Goal: Communication & Community: Answer question/provide support

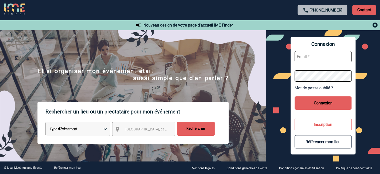
type input "broland@ime-groupe.com"
click at [320, 102] on button "Connexion" at bounding box center [323, 102] width 57 height 13
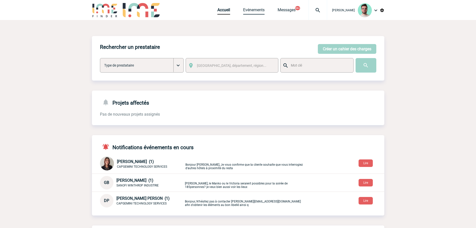
click at [249, 13] on link "Evénements" at bounding box center [254, 11] width 22 height 7
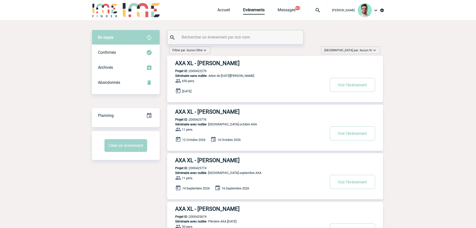
click at [221, 37] on input "text" at bounding box center [236, 37] width 111 height 7
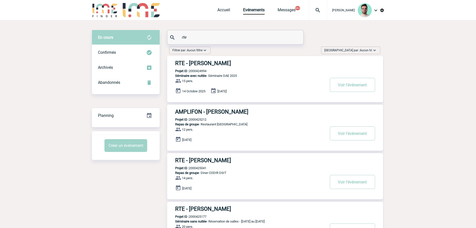
click at [194, 71] on p "Projet ID : 2000424994" at bounding box center [186, 71] width 39 height 4
click at [196, 71] on p "Projet ID : 2000424994" at bounding box center [186, 71] width 39 height 4
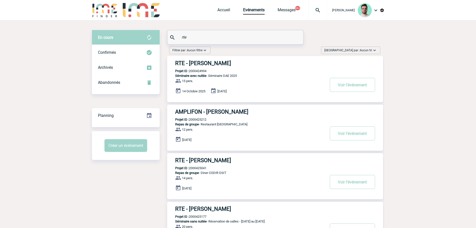
click at [196, 71] on p "Projet ID : 2000424994" at bounding box center [186, 71] width 39 height 4
click at [234, 37] on input "rte" at bounding box center [236, 37] width 111 height 7
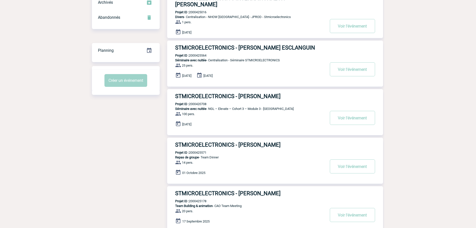
scroll to position [75, 0]
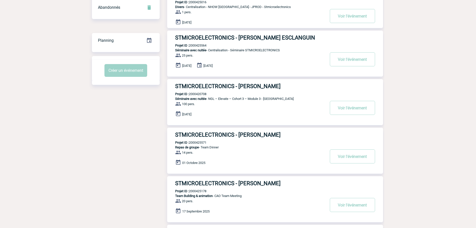
type input "stmicro"
click at [198, 144] on p "Projet ID : 2000425571" at bounding box center [186, 143] width 39 height 4
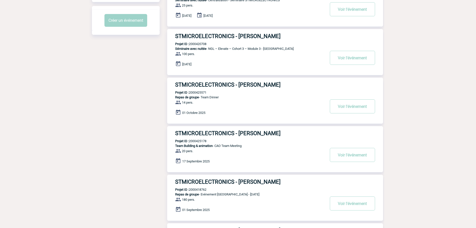
click at [199, 141] on p "Projet ID : 2000425178" at bounding box center [186, 141] width 39 height 4
copy p "2000425178"
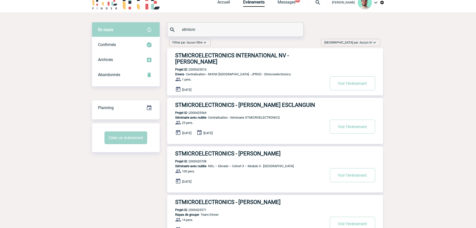
scroll to position [0, 0]
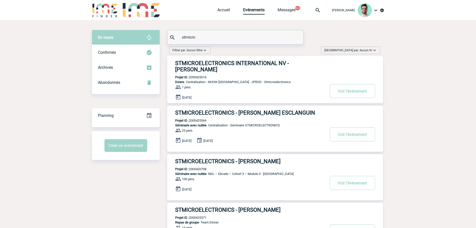
drag, startPoint x: 315, startPoint y: 14, endPoint x: 310, endPoint y: 23, distance: 10.1
click at [315, 14] on div at bounding box center [318, 10] width 19 height 20
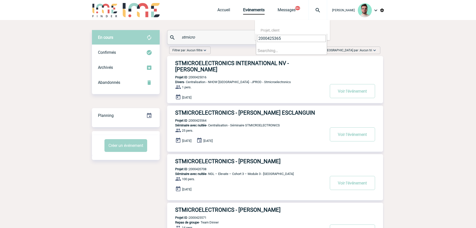
type input "2000425365"
select select "24866"
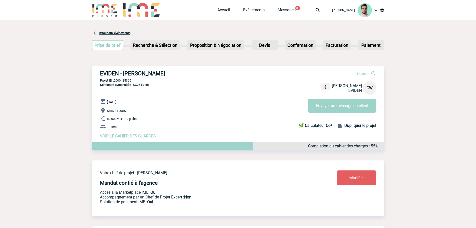
click at [218, 7] on div "Accueil Evénements Messages 99+ Projet, client Projet, client" at bounding box center [273, 10] width 110 height 20
click at [218, 11] on link "Accueil" at bounding box center [224, 11] width 13 height 7
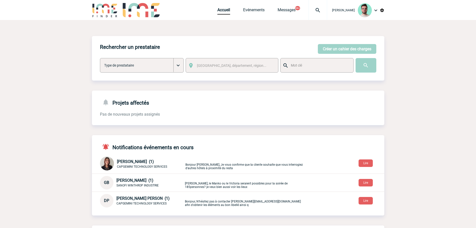
click at [324, 11] on img at bounding box center [318, 10] width 18 height 6
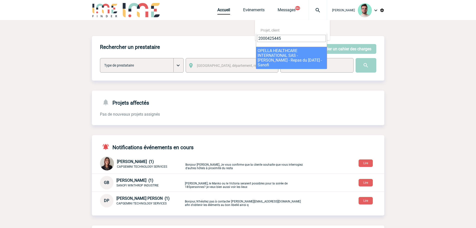
type input "2000425445"
select select "24946"
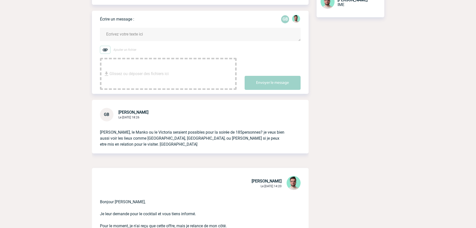
scroll to position [75, 0]
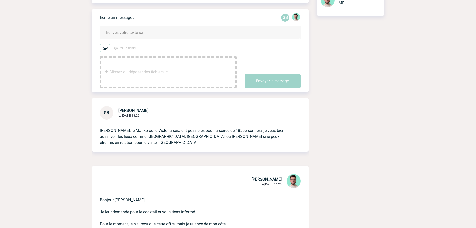
click at [186, 35] on textarea at bounding box center [200, 32] width 201 height 13
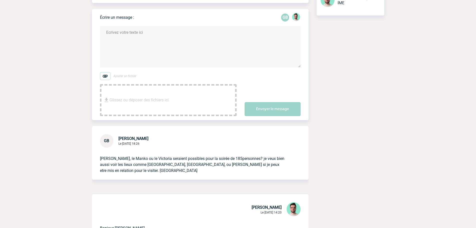
click at [126, 45] on textarea at bounding box center [200, 46] width 201 height 41
paste textarea "https://victoria-paris.com/"
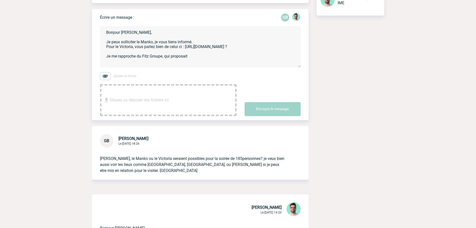
click at [202, 56] on textarea "Bonjour Geoffroy, Je peux solliciter le Manko, je vous tiens informé. Pour le V…" at bounding box center [200, 46] width 201 height 41
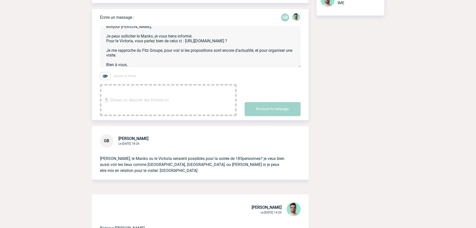
scroll to position [11, 0]
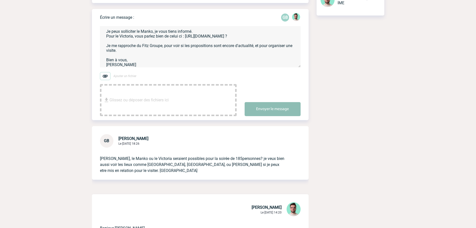
type textarea "Bonjour Geoffroy, Je peux solliciter le Manko, je vous tiens informé. Pour le V…"
click at [272, 114] on button "Envoyer le message" at bounding box center [273, 109] width 56 height 14
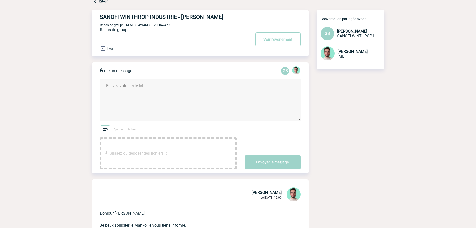
scroll to position [0, 0]
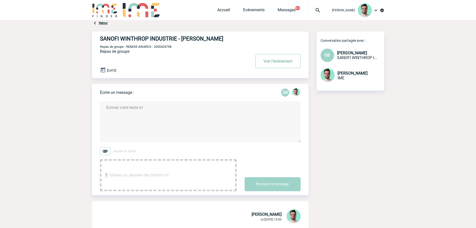
click at [270, 61] on button "Voir l'événement" at bounding box center [278, 61] width 45 height 14
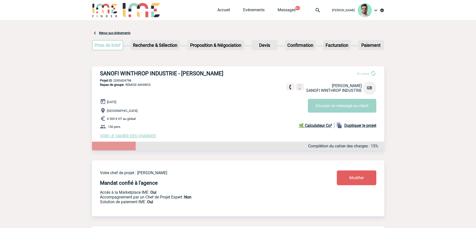
click at [313, 13] on div at bounding box center [318, 10] width 19 height 20
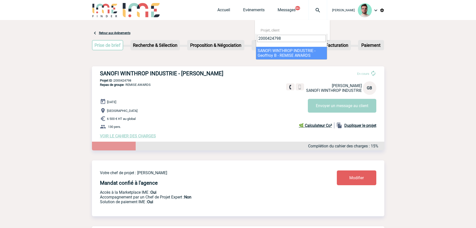
type input "2000424798"
select select "24299"
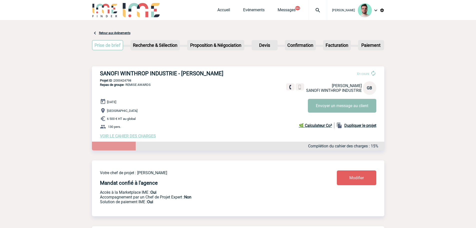
click at [328, 108] on button "Envoyer un message au client" at bounding box center [342, 106] width 69 height 14
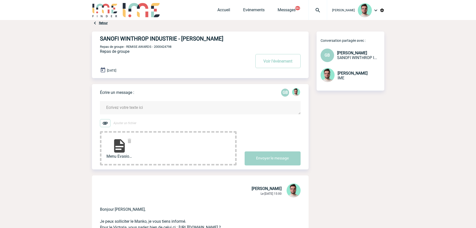
click at [137, 100] on form "Ajouter un fichier Menu Evasion.pdf... Envoyer le message" at bounding box center [204, 130] width 209 height 71
click at [137, 108] on textarea at bounding box center [200, 107] width 201 height 13
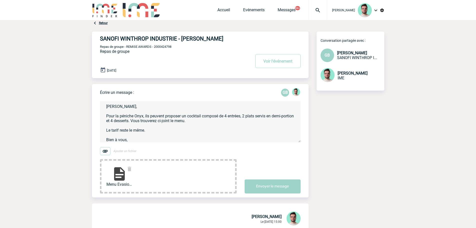
scroll to position [6, 0]
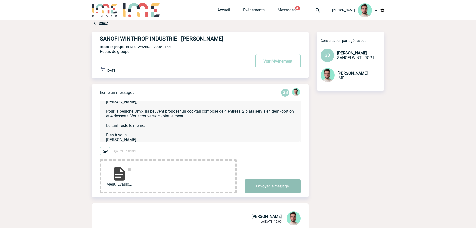
type textarea "Geoffroy, Pour la péniche Onyx, ils peuvent proposer un cocktail composé de 4 e…"
click at [257, 185] on button "Envoyer le message" at bounding box center [273, 186] width 56 height 14
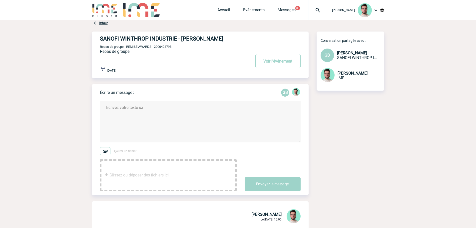
scroll to position [0, 0]
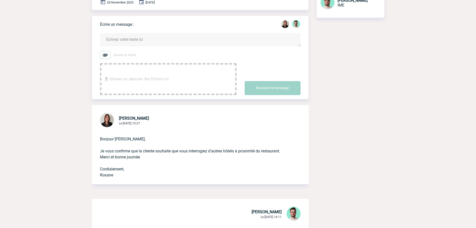
scroll to position [32, 0]
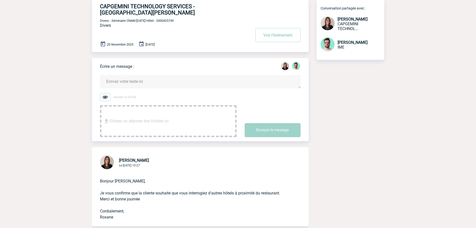
click at [174, 19] on span "Divers - Séminaire CNAM Novembre 2025 Hôtel - 2000425749" at bounding box center [137, 21] width 74 height 4
click at [144, 75] on textarea at bounding box center [200, 81] width 201 height 13
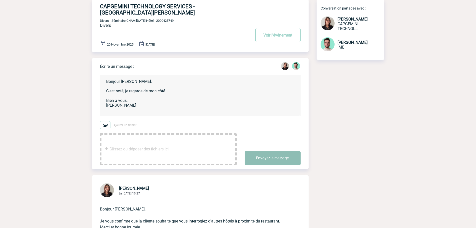
type textarea "Bonjour Roxane, C'est noté, je regarde de mon côté. Bien à vous, Benjamin"
click at [275, 152] on button "Envoyer le message" at bounding box center [273, 158] width 56 height 14
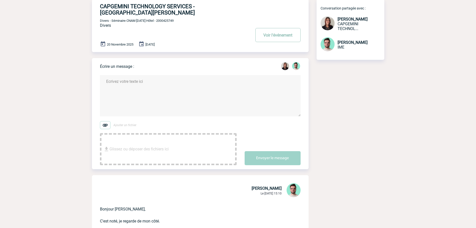
click at [274, 28] on button "Voir l'événement" at bounding box center [278, 35] width 45 height 14
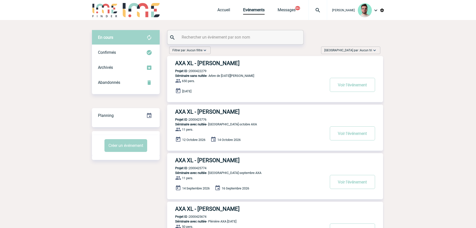
click at [214, 34] on input "text" at bounding box center [236, 37] width 111 height 7
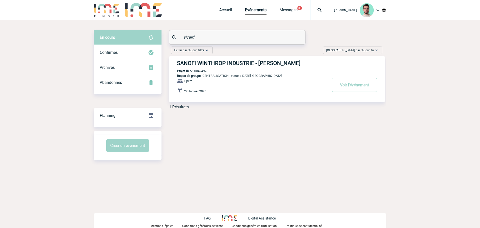
type input "sicard"
click at [207, 65] on h3 "SANOFI WINTHROP INDUSTRIE - [PERSON_NAME]" at bounding box center [252, 63] width 150 height 6
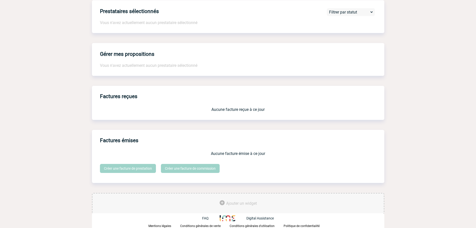
scroll to position [18, 0]
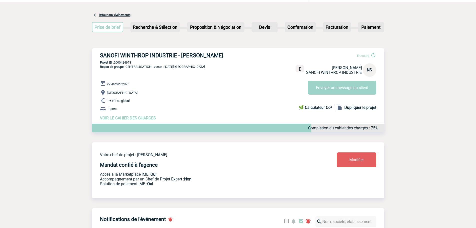
click at [131, 64] on p "Projet ID : 2000424973" at bounding box center [238, 63] width 293 height 4
copy p "2000424973"
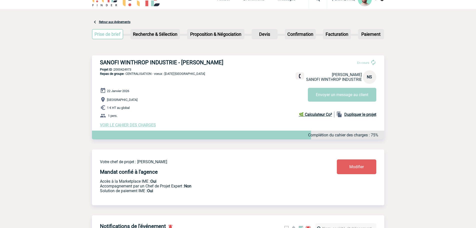
scroll to position [0, 0]
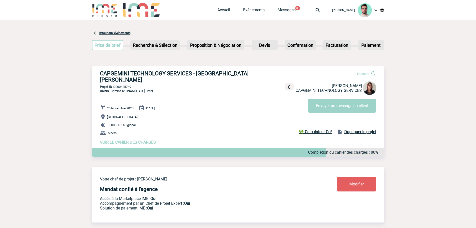
scroll to position [150, 0]
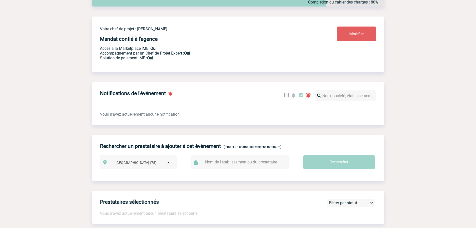
click at [171, 159] on span "× [GEOGRAPHIC_DATA] (75)" at bounding box center [144, 162] width 61 height 7
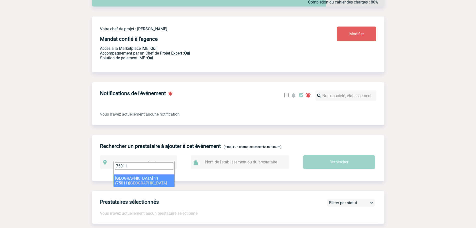
type input "75011"
select select "14"
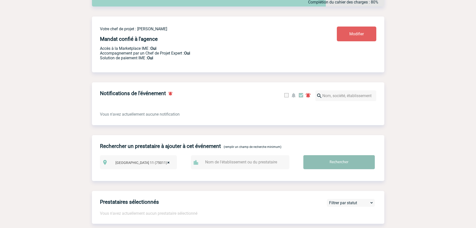
click at [346, 161] on input "Rechercher" at bounding box center [340, 162] width 72 height 14
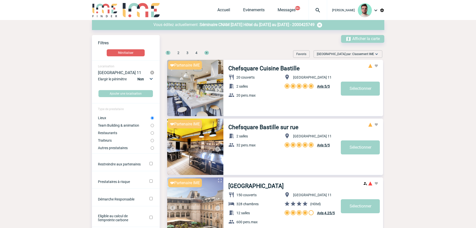
click at [109, 118] on label "Lieux" at bounding box center [124, 118] width 53 height 4
click at [151, 118] on input "Lieux" at bounding box center [152, 117] width 3 height 3
click at [232, 27] on p "Vous éditez actuellement : Séminaire CNAM Novembre 2025 Hôtel du 20 Novembre 20…" at bounding box center [238, 25] width 293 height 6
click at [233, 26] on span "Séminaire CNAM Novembre 2025 Hôtel du 20 Novembre 2025 au 21 Novembre 2025 - 20…" at bounding box center [257, 24] width 115 height 5
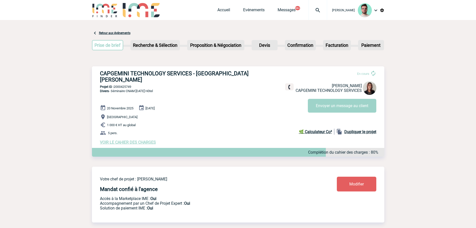
click at [246, 10] on link "Evénements" at bounding box center [254, 11] width 22 height 7
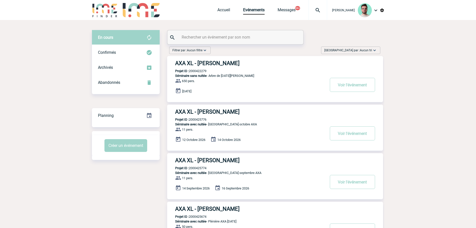
click at [229, 35] on input "text" at bounding box center [236, 37] width 111 height 7
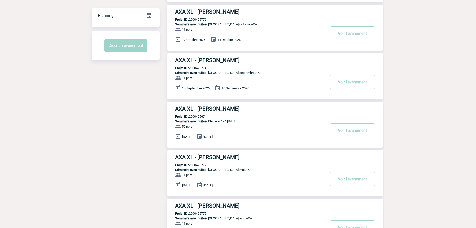
scroll to position [25, 0]
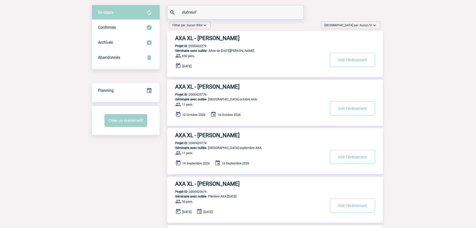
click at [197, 94] on p "Projet ID : 2000425776" at bounding box center [186, 95] width 39 height 4
click at [198, 94] on p "Projet ID : 2000425776" at bounding box center [186, 95] width 39 height 4
copy p "2000425776"
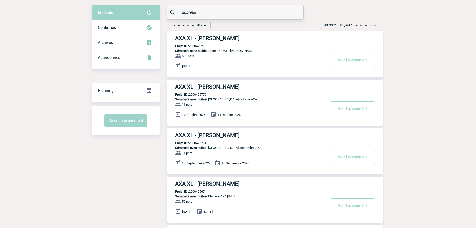
click at [199, 143] on p "Projet ID : 2000425774" at bounding box center [186, 143] width 39 height 4
copy p "2000425774"
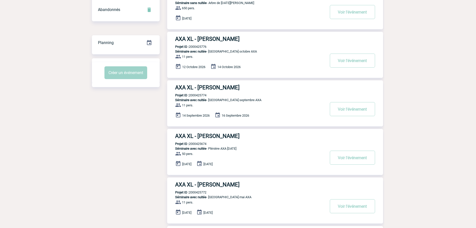
scroll to position [75, 0]
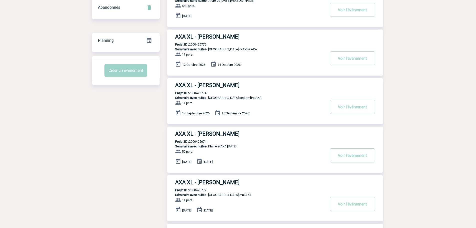
click at [200, 142] on p "Projet ID : 2000425674" at bounding box center [186, 142] width 39 height 4
copy p "2000425674"
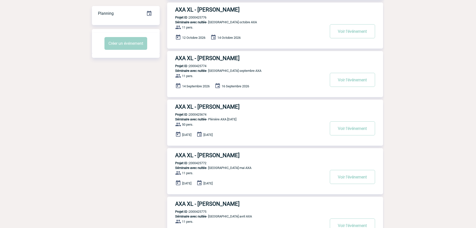
scroll to position [150, 0]
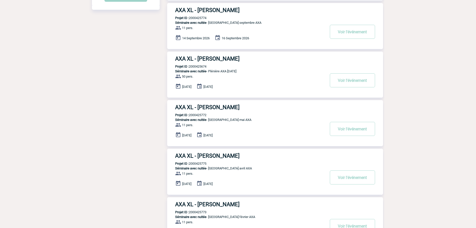
click at [198, 113] on div "AXA XL - Gwenaelle DUBREUIL Projet ID : 2000425772 Séminaire avec nuitée - Réun…" at bounding box center [275, 123] width 216 height 46
click at [199, 115] on p "Projet ID : 2000425772" at bounding box center [186, 115] width 39 height 4
copy p "2000425772"
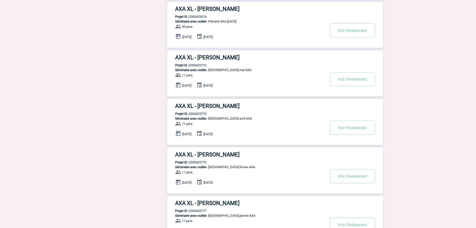
scroll to position [200, 0]
click at [198, 112] on div "AXA XL - Gwenaelle DUBREUIL Projet ID : 2000425775 Séminaire avec nuitée - Réun…" at bounding box center [275, 122] width 216 height 46
click at [198, 113] on p "Projet ID : 2000425775" at bounding box center [186, 114] width 39 height 4
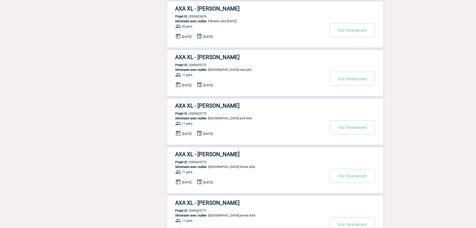
copy p "2000425775"
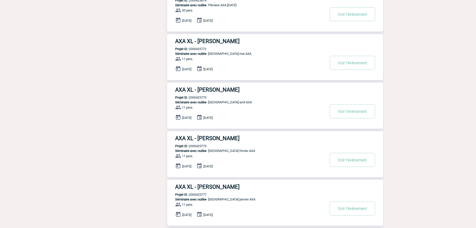
scroll to position [225, 0]
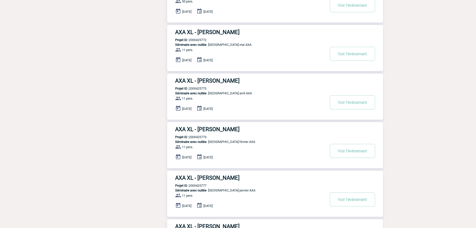
click at [198, 139] on p "Projet ID : 2000425773" at bounding box center [186, 137] width 39 height 4
copy p "2000425773"
click at [199, 184] on div "AXA XL - Gwenaelle DUBREUIL Projet ID : 2000425777 Séminaire avec nuitée - Réun…" at bounding box center [275, 194] width 216 height 46
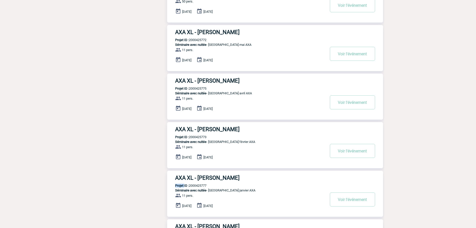
click at [200, 185] on p "Projet ID : 2000425777" at bounding box center [186, 186] width 39 height 4
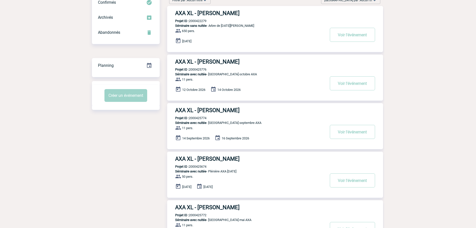
scroll to position [0, 0]
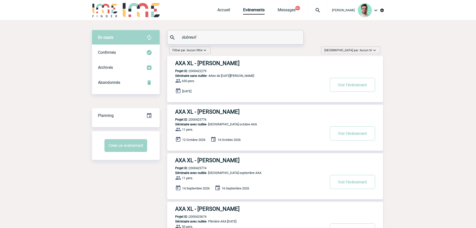
click at [211, 35] on input "dubreuil" at bounding box center [236, 37] width 111 height 7
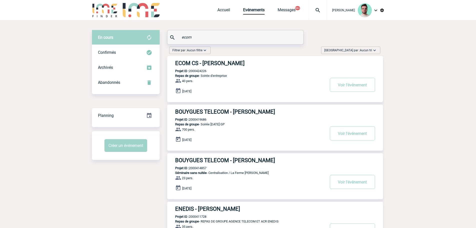
type input "ecom"
click at [196, 71] on p "Projet ID : 2000424226" at bounding box center [186, 71] width 39 height 4
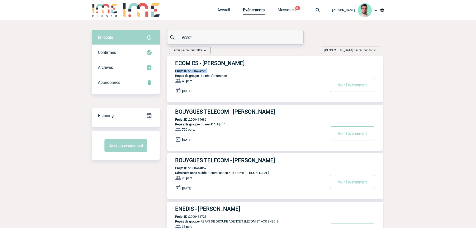
click at [198, 72] on p "Projet ID : 2000424226" at bounding box center [186, 71] width 39 height 4
click at [212, 61] on h3 "ECOM CS - Véronique BOTELLA" at bounding box center [250, 63] width 150 height 6
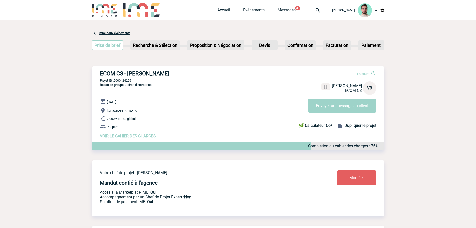
click at [120, 84] on p "Repas de groupe - Soirée d'entreprise" at bounding box center [122, 91] width 60 height 16
click at [120, 81] on p "Projet ID : 2000424226" at bounding box center [238, 81] width 293 height 4
copy p "2000424226"
click at [127, 82] on p "Projet ID : 2000424226" at bounding box center [238, 81] width 293 height 4
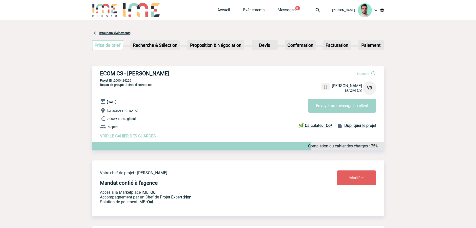
click at [127, 82] on p "Projet ID : 2000424226" at bounding box center [238, 81] width 293 height 4
click at [316, 11] on img at bounding box center [318, 10] width 18 height 6
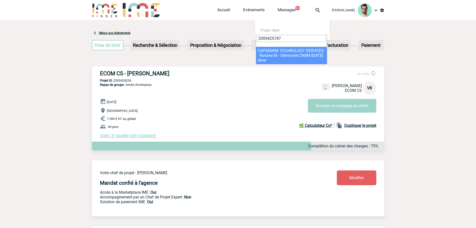
type input "2000425747"
select select "25248"
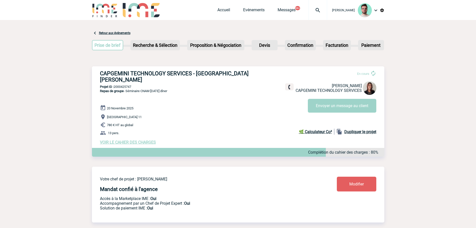
click at [310, 11] on img at bounding box center [318, 10] width 18 height 6
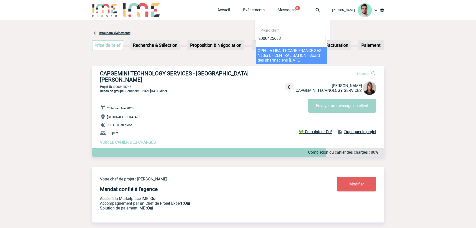
type input "2000425663"
select select "25164"
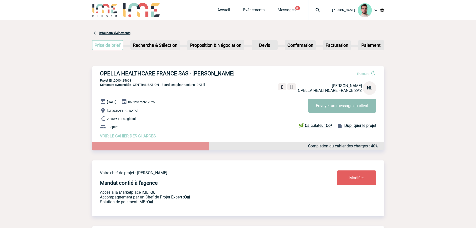
click at [349, 110] on button "Envoyer un message au client" at bounding box center [342, 106] width 69 height 14
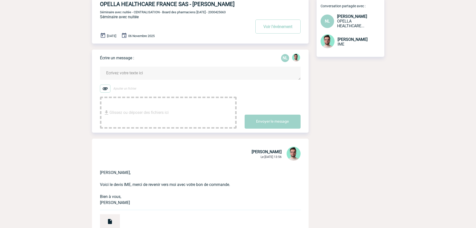
scroll to position [100, 0]
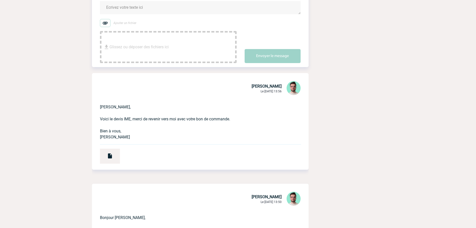
click at [158, 9] on textarea at bounding box center [200, 7] width 201 height 13
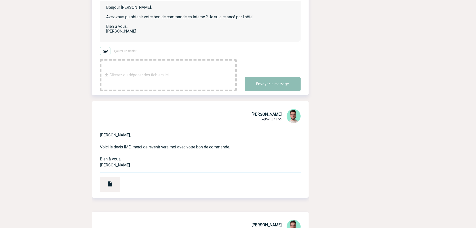
type textarea "Bonjour Nadia, Avez-vous pu obtenir votre bon de commande en interne ? Je suis …"
click at [274, 86] on button "Envoyer le message" at bounding box center [273, 84] width 56 height 14
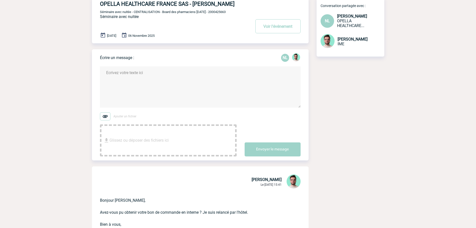
scroll to position [0, 0]
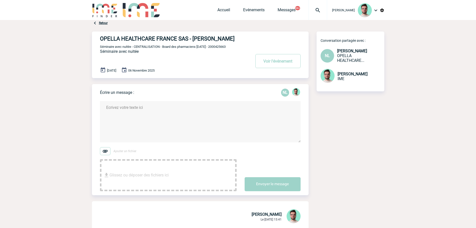
drag, startPoint x: 317, startPoint y: 14, endPoint x: 303, endPoint y: 32, distance: 23.1
click at [317, 14] on div at bounding box center [318, 10] width 19 height 20
type input "2000425039"
click at [269, 50] on li "Searching…" at bounding box center [291, 51] width 71 height 8
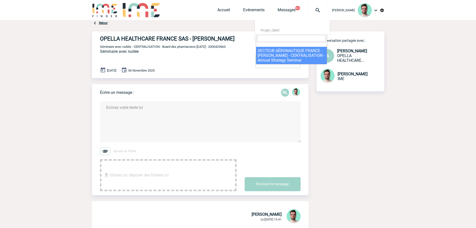
select select "24540"
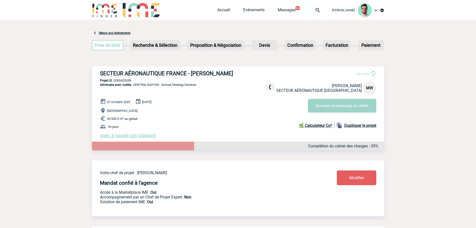
drag, startPoint x: 232, startPoint y: 9, endPoint x: 228, endPoint y: 11, distance: 4.2
click at [231, 9] on span "Accueil" at bounding box center [231, 10] width 26 height 5
click at [228, 11] on span "Accueil" at bounding box center [231, 10] width 26 height 5
click at [226, 11] on link "Accueil" at bounding box center [224, 11] width 13 height 7
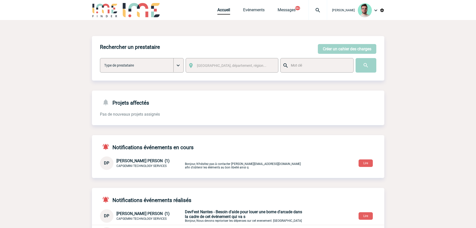
click at [325, 9] on div at bounding box center [318, 10] width 19 height 20
type input "2000425017"
select select "24518"
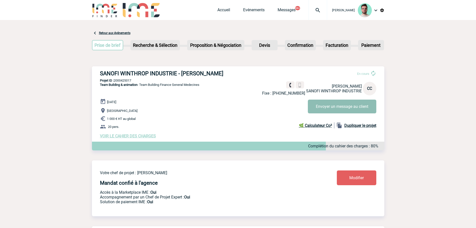
click at [353, 110] on button "Envoyer un message au client" at bounding box center [342, 107] width 69 height 14
click at [259, 13] on link "Evénements" at bounding box center [254, 11] width 22 height 7
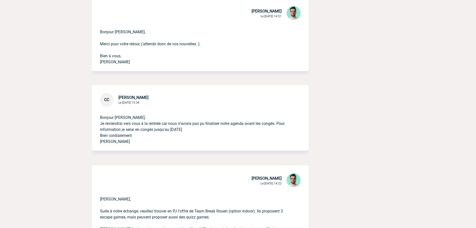
scroll to position [25, 0]
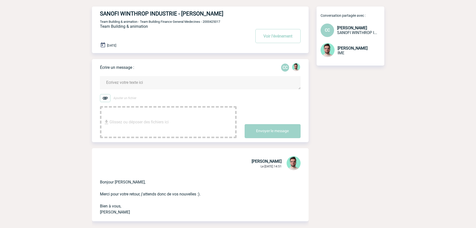
click at [141, 80] on textarea at bounding box center [200, 82] width 201 height 13
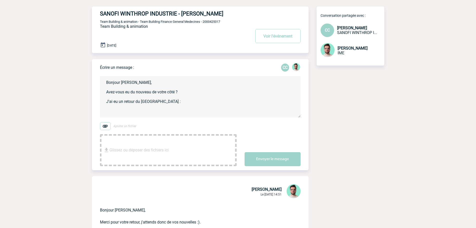
click at [141, 114] on textarea "Bonjour [PERSON_NAME], Avez-vous eu du nouveau de votre côté ? J'ai eu un retou…" at bounding box center [200, 96] width 201 height 41
paste textarea "Nous vous proposons la formule suivante, assurée en anglais : - Escape Game en …"
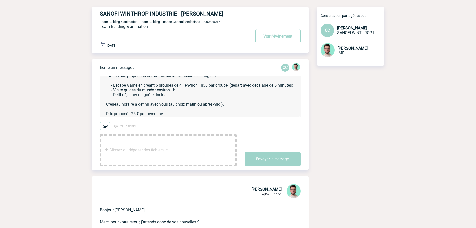
click at [181, 112] on textarea "Bonjour [PERSON_NAME], Avez-vous eu du nouveau de votre côté ? J'ai eu un retou…" at bounding box center [200, 96] width 201 height 41
click at [164, 109] on textarea "Bonjour [PERSON_NAME], Avez-vous eu du nouveau de votre côté ? J'ai eu un retou…" at bounding box center [200, 96] width 201 height 41
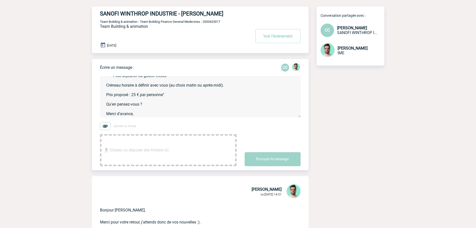
scroll to position [63, 0]
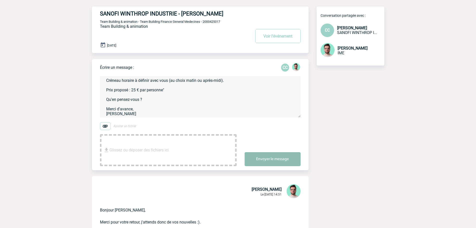
type textarea "Bonjour [PERSON_NAME], Avez-vous eu du nouveau de votre côté ? J'ai eu un retou…"
click at [278, 161] on button "Envoyer le message" at bounding box center [273, 159] width 56 height 14
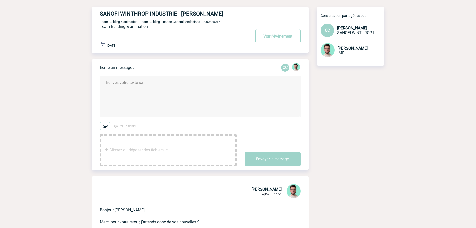
scroll to position [0, 0]
click at [218, 22] on span "Team Building & animation - Team Building Finance General Medecines - 2000425017" at bounding box center [160, 22] width 120 height 4
copy span "2000425017"
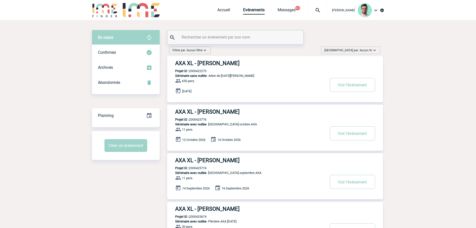
click at [312, 10] on img at bounding box center [318, 10] width 18 height 6
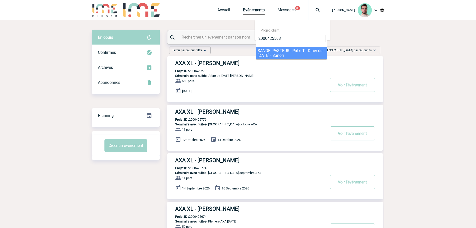
type input "2000425503"
select select "25004"
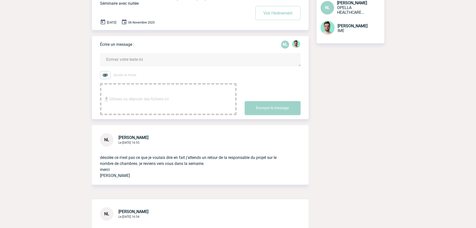
scroll to position [50, 0]
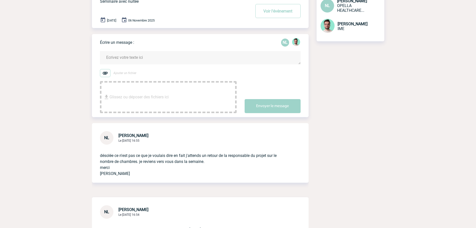
click at [129, 54] on textarea at bounding box center [200, 57] width 201 height 13
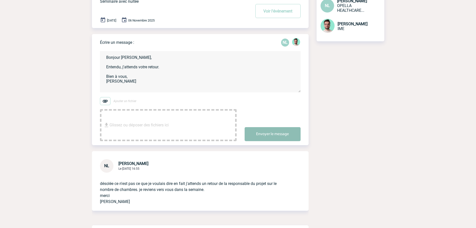
type textarea "Bonjour Nadia, Entendu, j'attends votre retour. Bien à vous, Benjamin"
click at [275, 135] on button "Envoyer le message" at bounding box center [273, 134] width 56 height 14
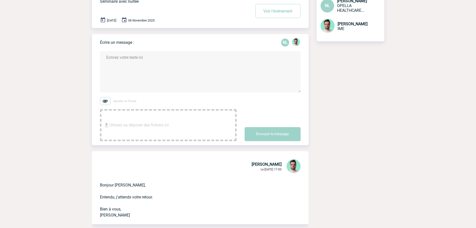
scroll to position [0, 0]
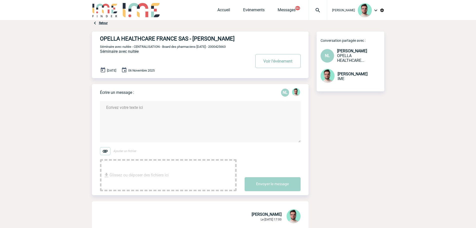
click at [282, 58] on button "Voir l'événement" at bounding box center [278, 61] width 45 height 14
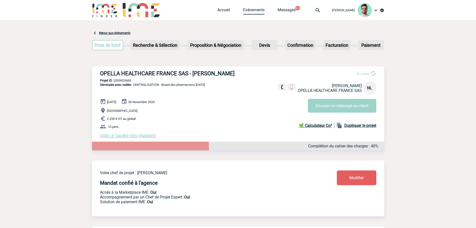
click at [248, 12] on link "Evénements" at bounding box center [254, 11] width 22 height 7
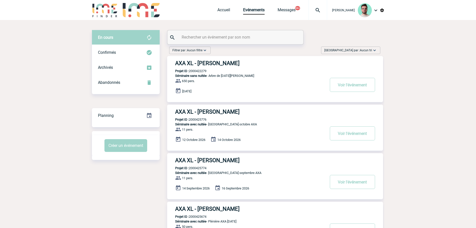
click at [202, 41] on input "text" at bounding box center [236, 37] width 111 height 7
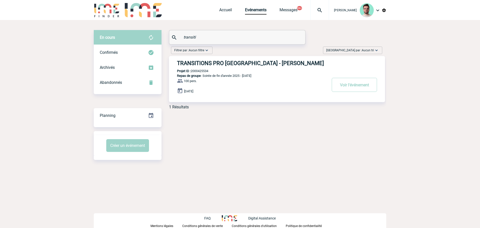
type input "transiti"
click at [200, 71] on p "Projet ID : 2000425534" at bounding box center [188, 71] width 39 height 4
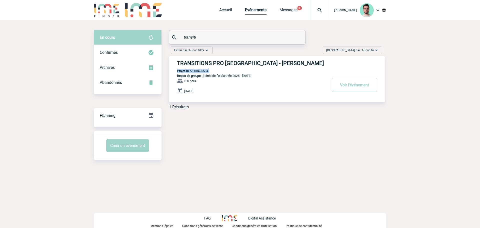
click at [201, 72] on p "Projet ID : 2000425534" at bounding box center [188, 71] width 39 height 4
click at [223, 60] on div "TRANSITIONS PRO ÎLE-DE-FRANCE - Nathalie FAINAN Projet ID : 2000425534 Repas de…" at bounding box center [277, 79] width 216 height 46
click at [223, 63] on h3 "TRANSITIONS PRO ÎLE-DE-FRANCE - Nathalie FAINAN" at bounding box center [252, 63] width 150 height 6
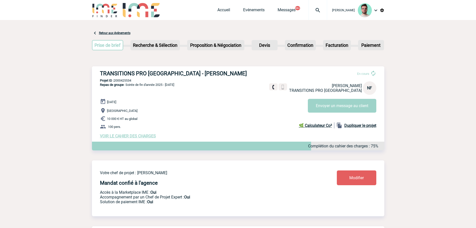
click at [322, 12] on img at bounding box center [318, 10] width 18 height 6
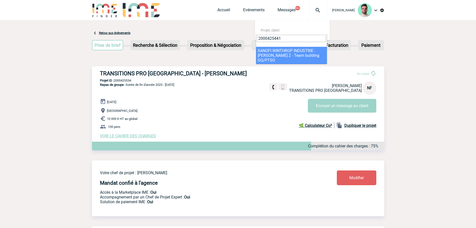
type input "2000425441"
select select "24942"
